Goal: Navigation & Orientation: Find specific page/section

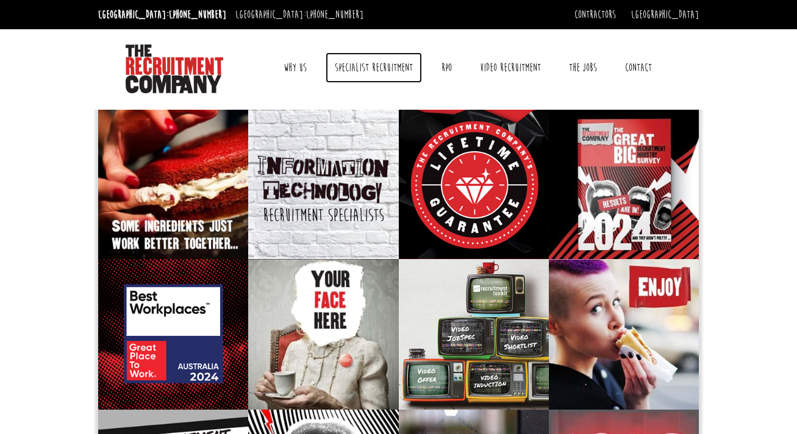
click at [370, 69] on link "Specialist Recruitment" at bounding box center [374, 67] width 96 height 31
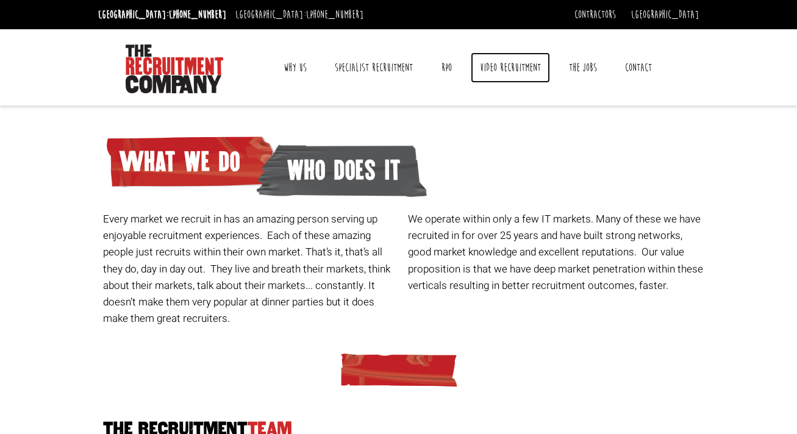
click at [497, 76] on link "Video Recruitment" at bounding box center [510, 67] width 79 height 31
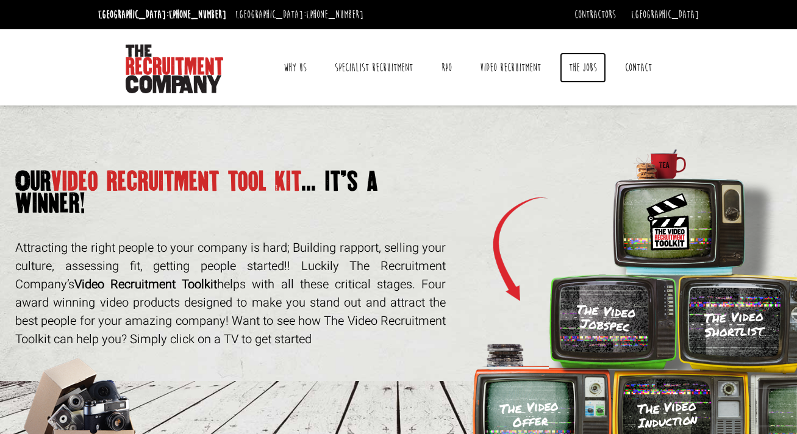
click at [582, 75] on link "The Jobs" at bounding box center [583, 67] width 46 height 31
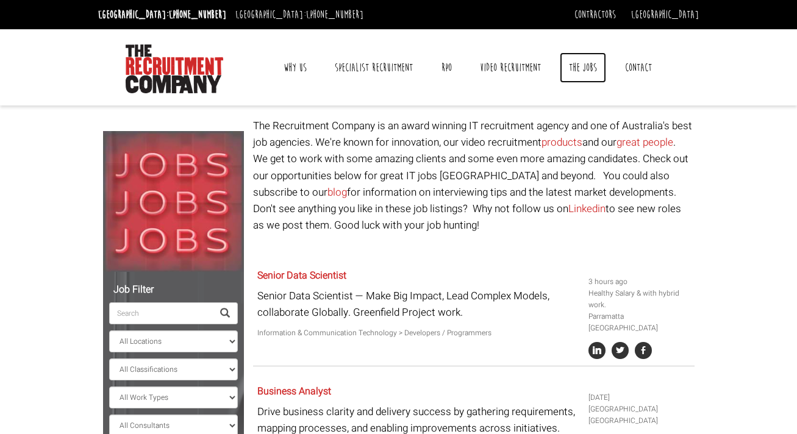
click at [574, 68] on link "The Jobs" at bounding box center [583, 67] width 46 height 31
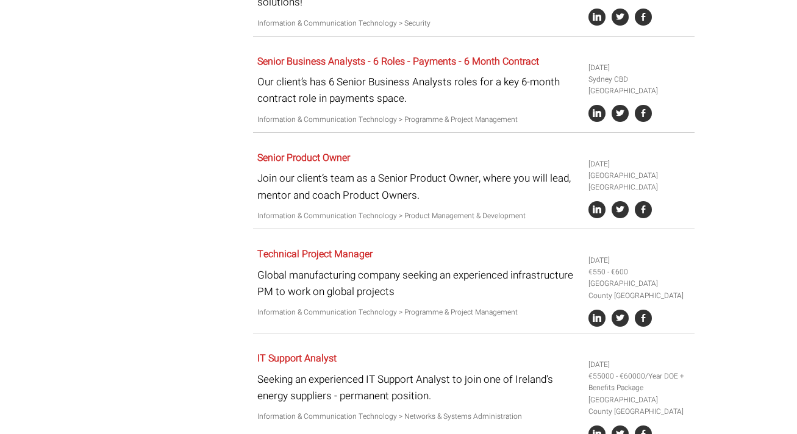
scroll to position [1324, 0]
